Goal: Navigation & Orientation: Find specific page/section

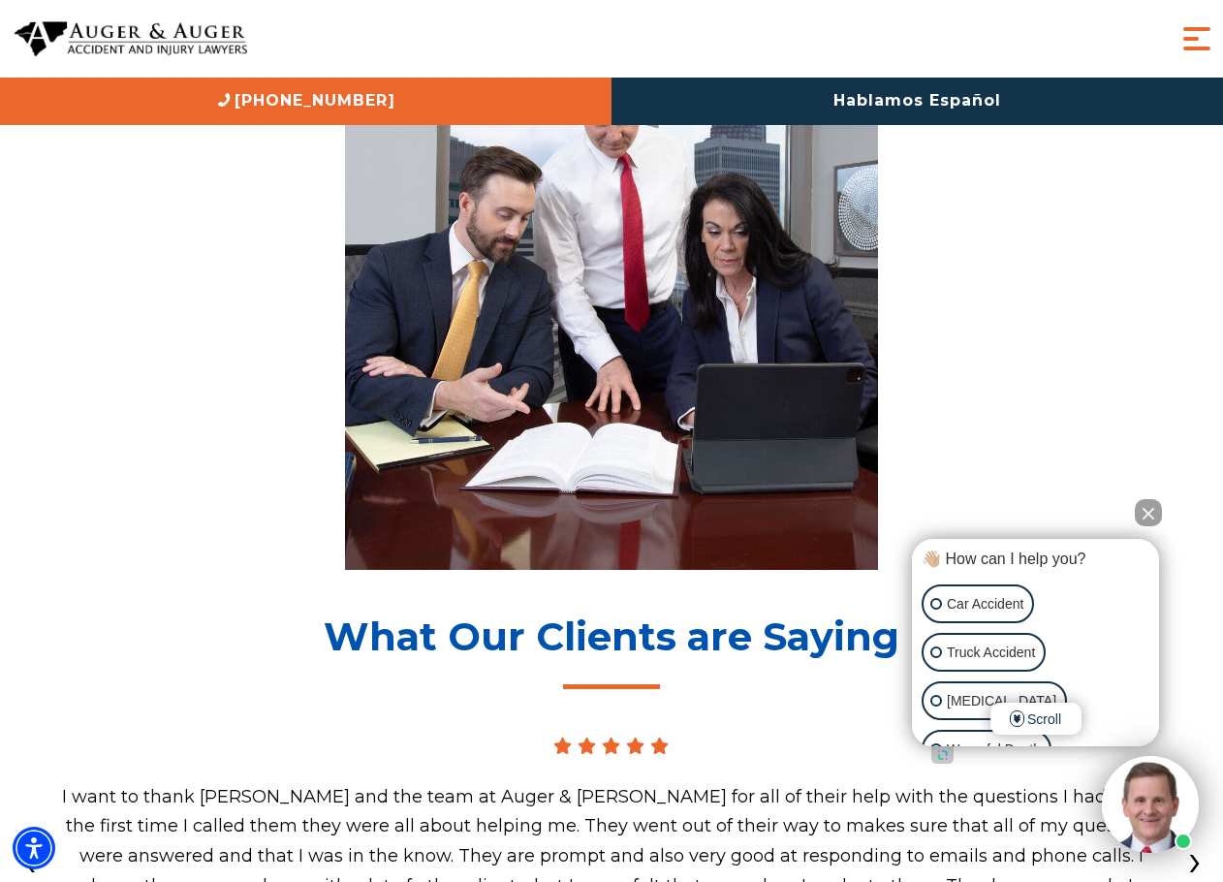
scroll to position [6829, 0]
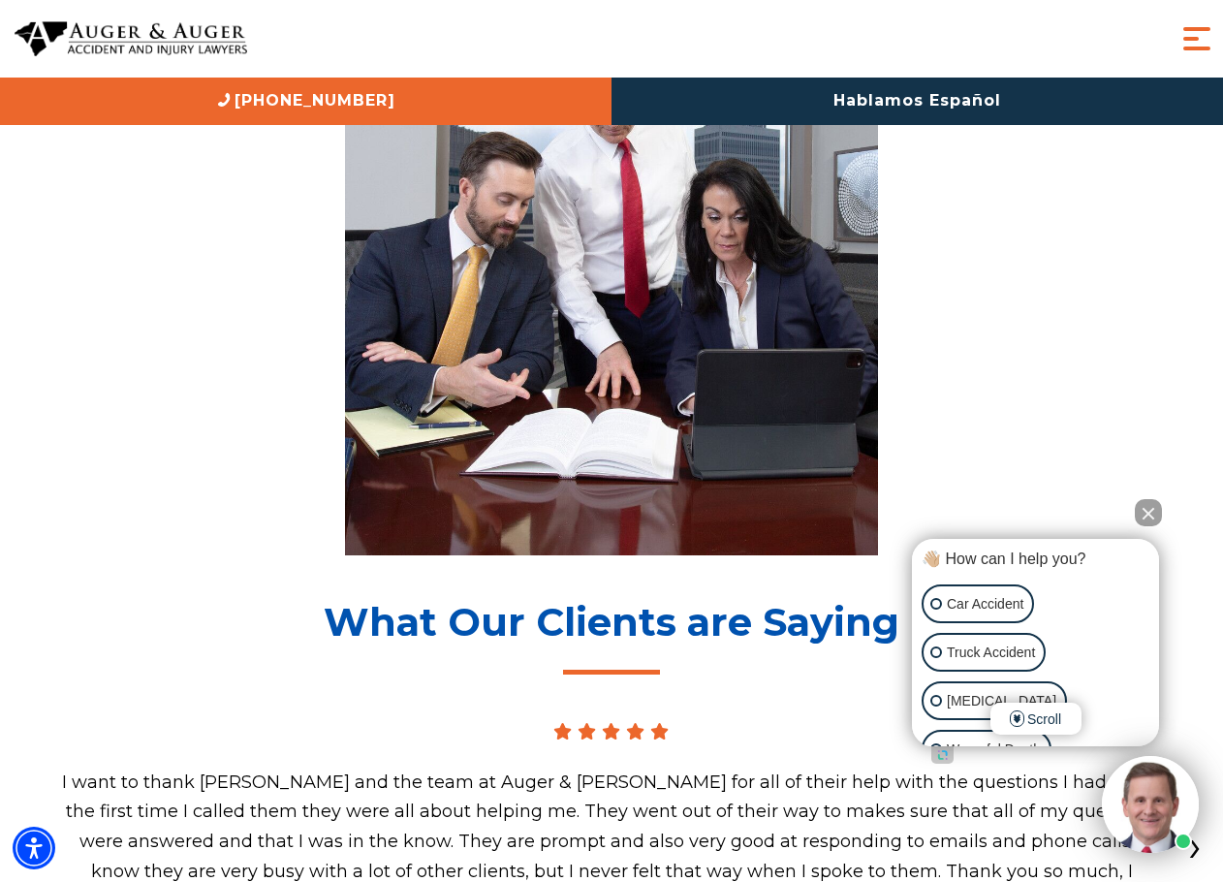
click at [1146, 512] on button "Close Intaker Chat Widget" at bounding box center [1148, 512] width 27 height 27
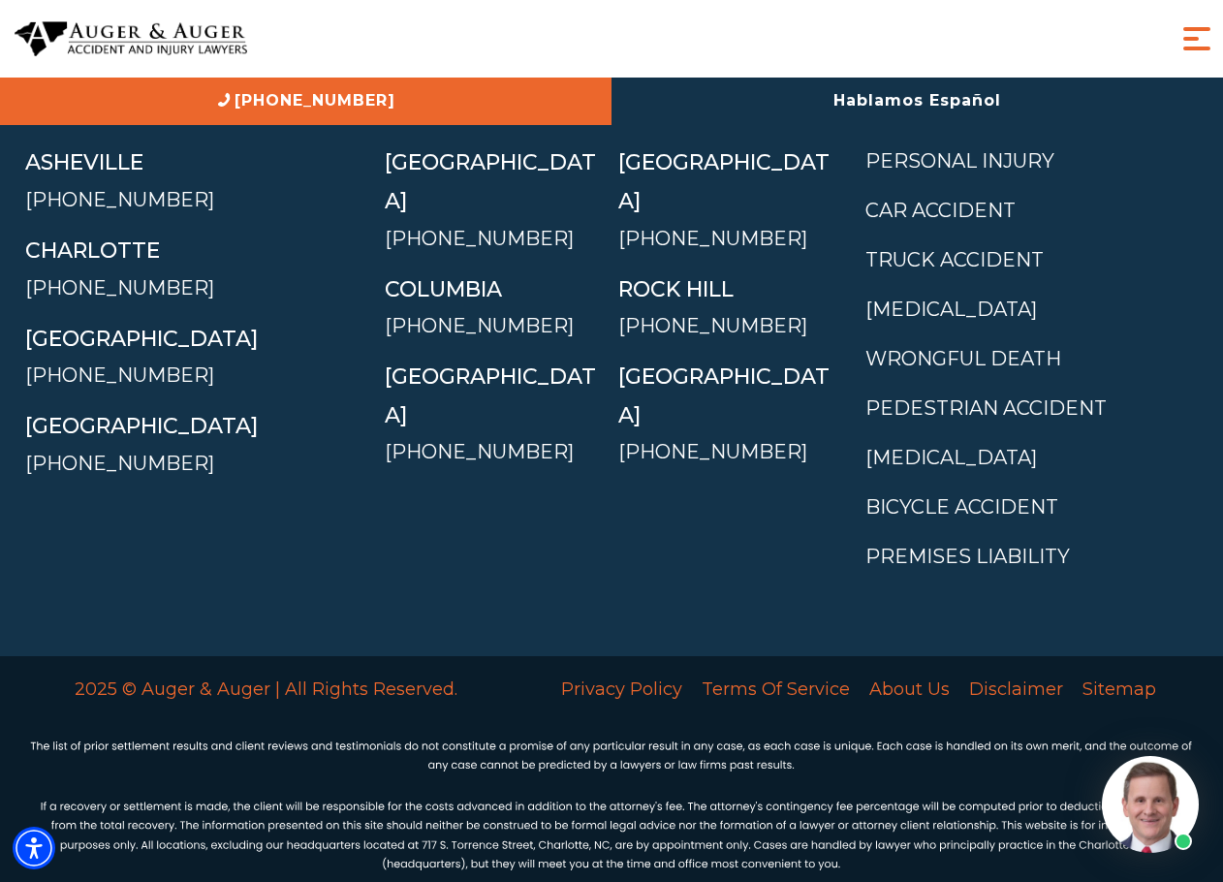
scroll to position [8561, 0]
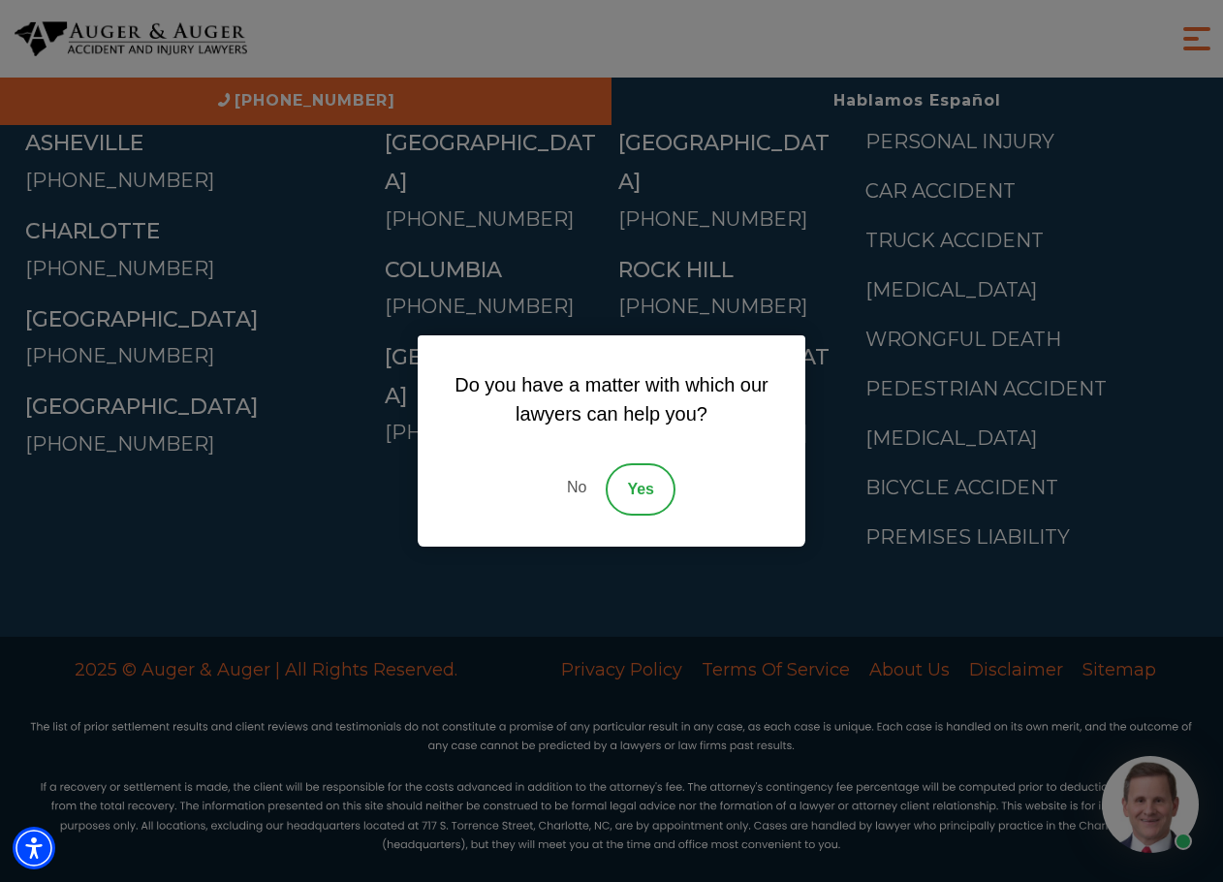
drag, startPoint x: 675, startPoint y: 448, endPoint x: 677, endPoint y: 438, distance: 9.9
click at [675, 448] on div "Do you have a matter with which our lawyers can help you? No Yes" at bounding box center [612, 440] width 388 height 211
click at [582, 485] on link "No" at bounding box center [577, 489] width 58 height 52
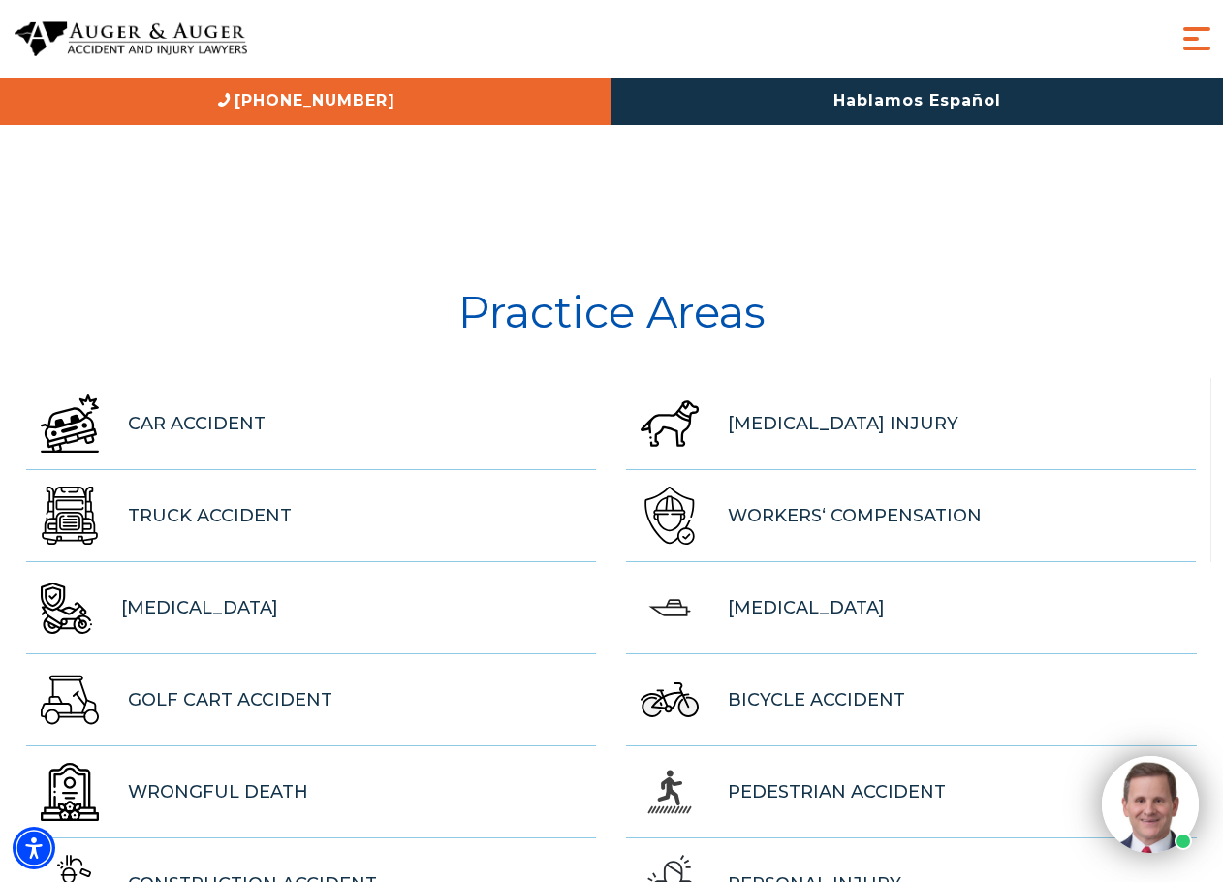
scroll to position [5199, 0]
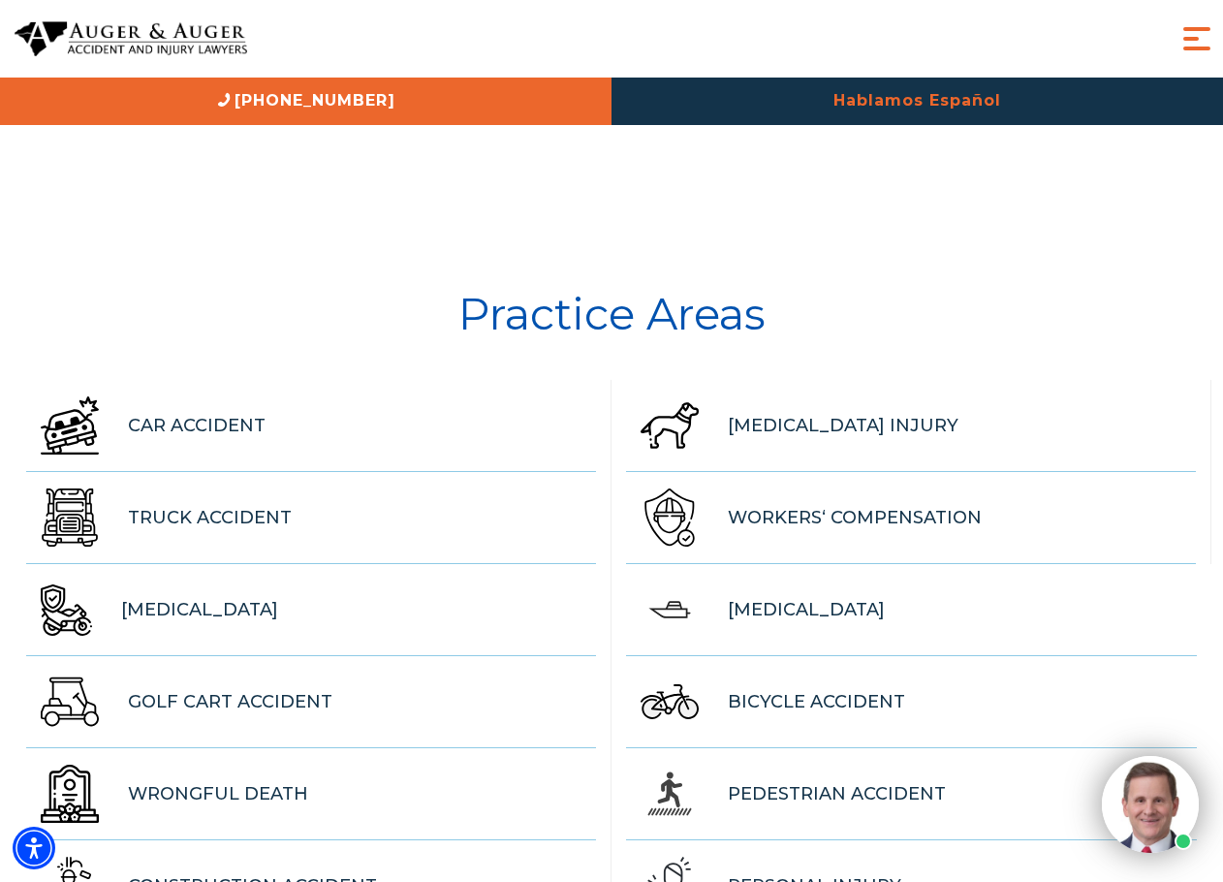
click at [904, 108] on link "Hablamos Español" at bounding box center [916, 101] width 611 height 47
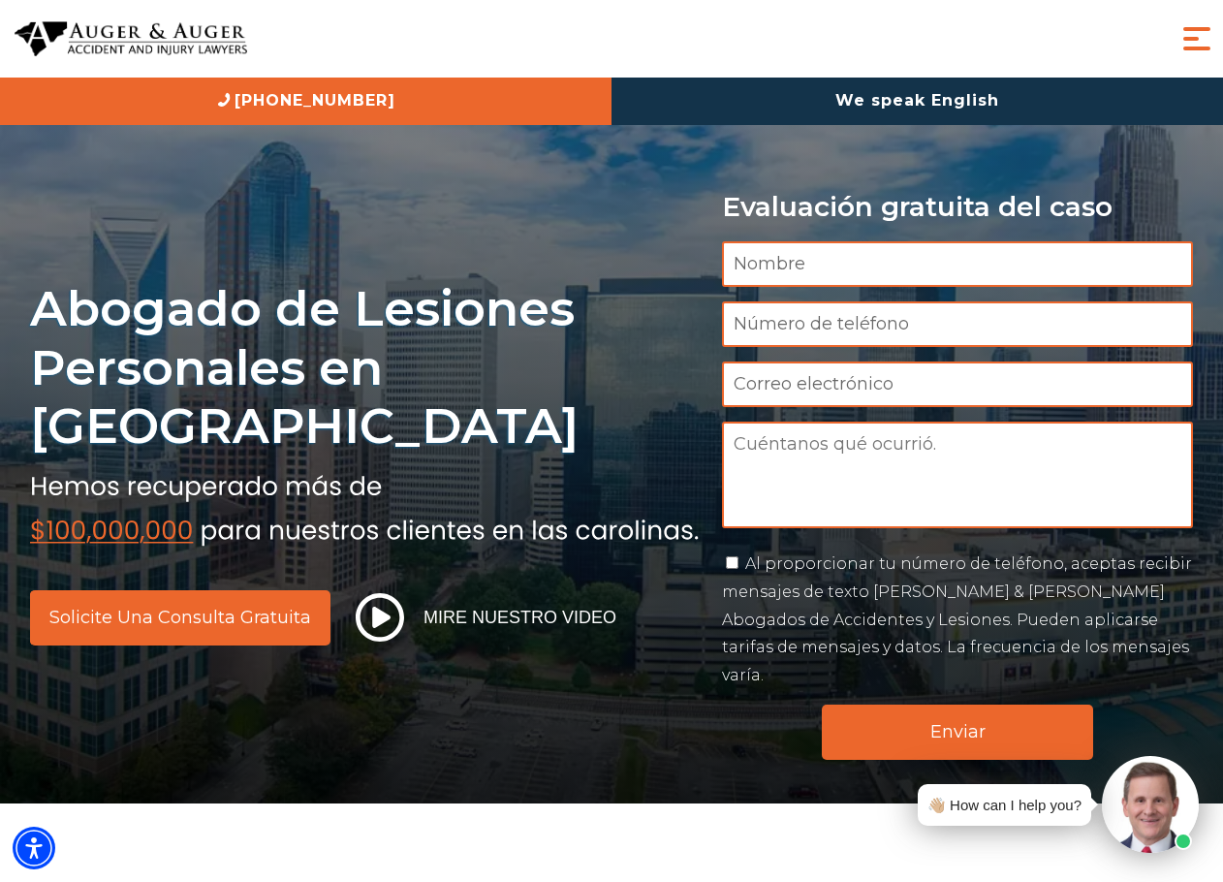
click at [645, 667] on div "Abogado de Lesiones Personales en Carolina Solicite una consulta gratuita Mire …" at bounding box center [611, 401] width 1223 height 803
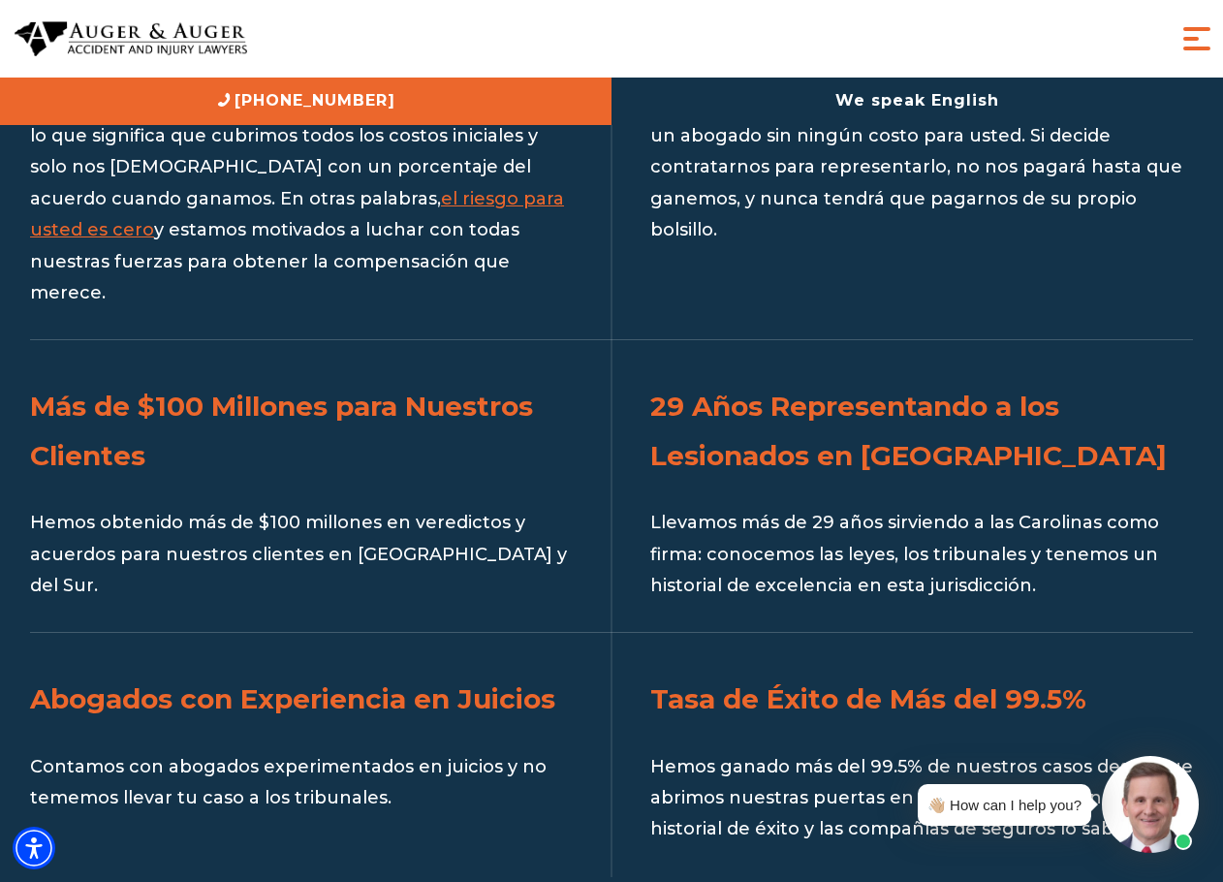
scroll to position [2990, 0]
